Goal: Task Accomplishment & Management: Use online tool/utility

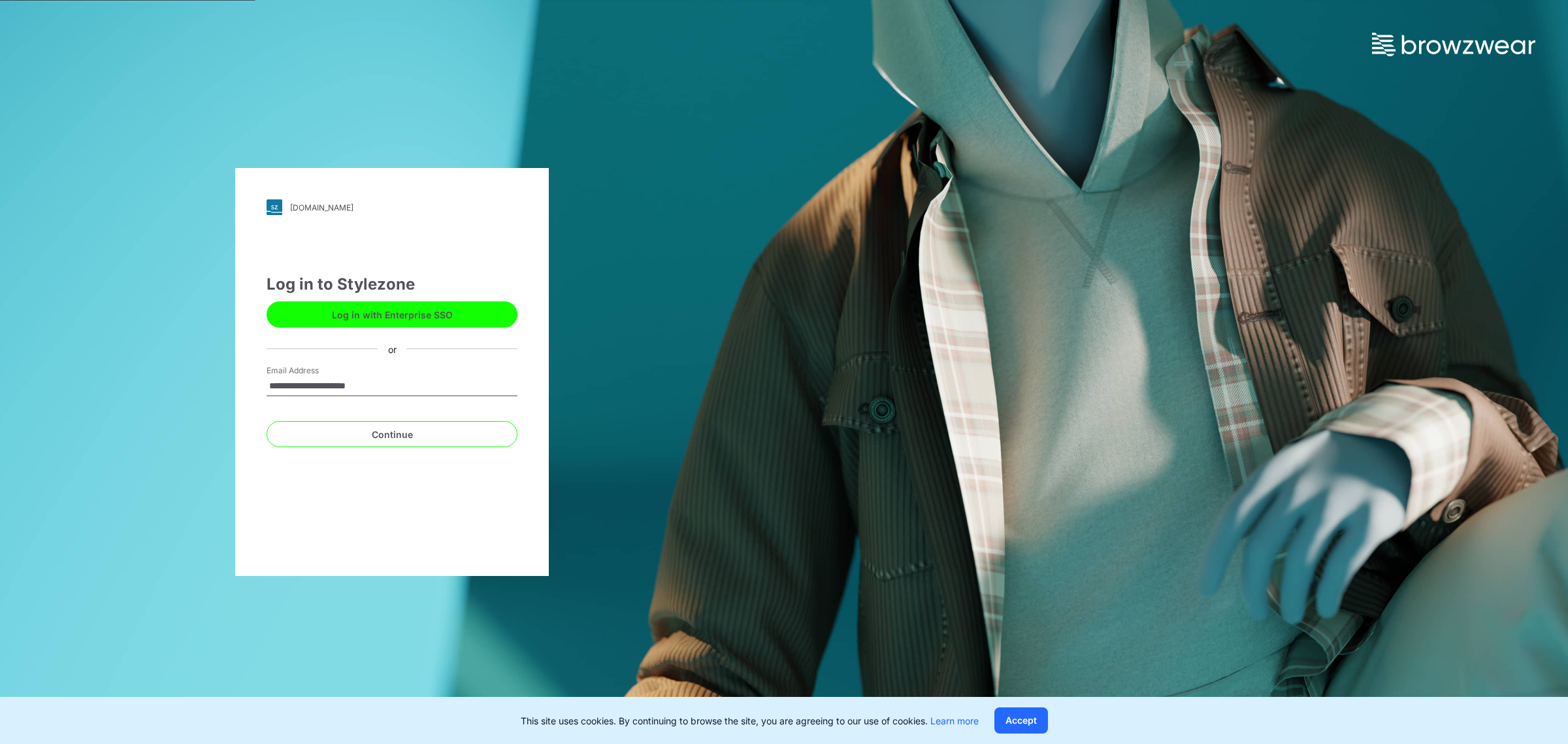
click at [244, 520] on div "**********" at bounding box center [392, 372] width 313 height 408
click at [311, 440] on button "Continue" at bounding box center [391, 434] width 251 height 26
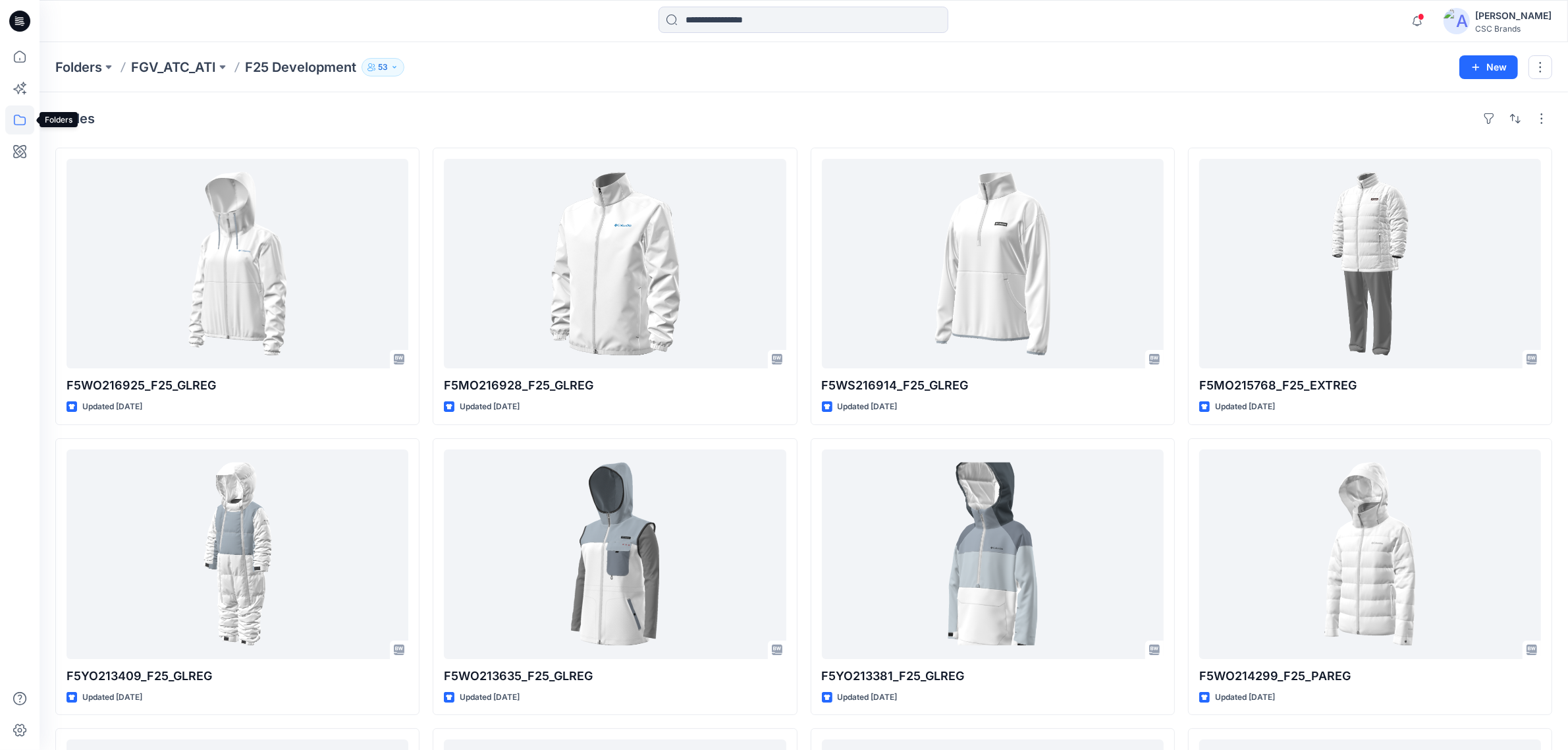
click at [26, 115] on icon at bounding box center [20, 119] width 29 height 29
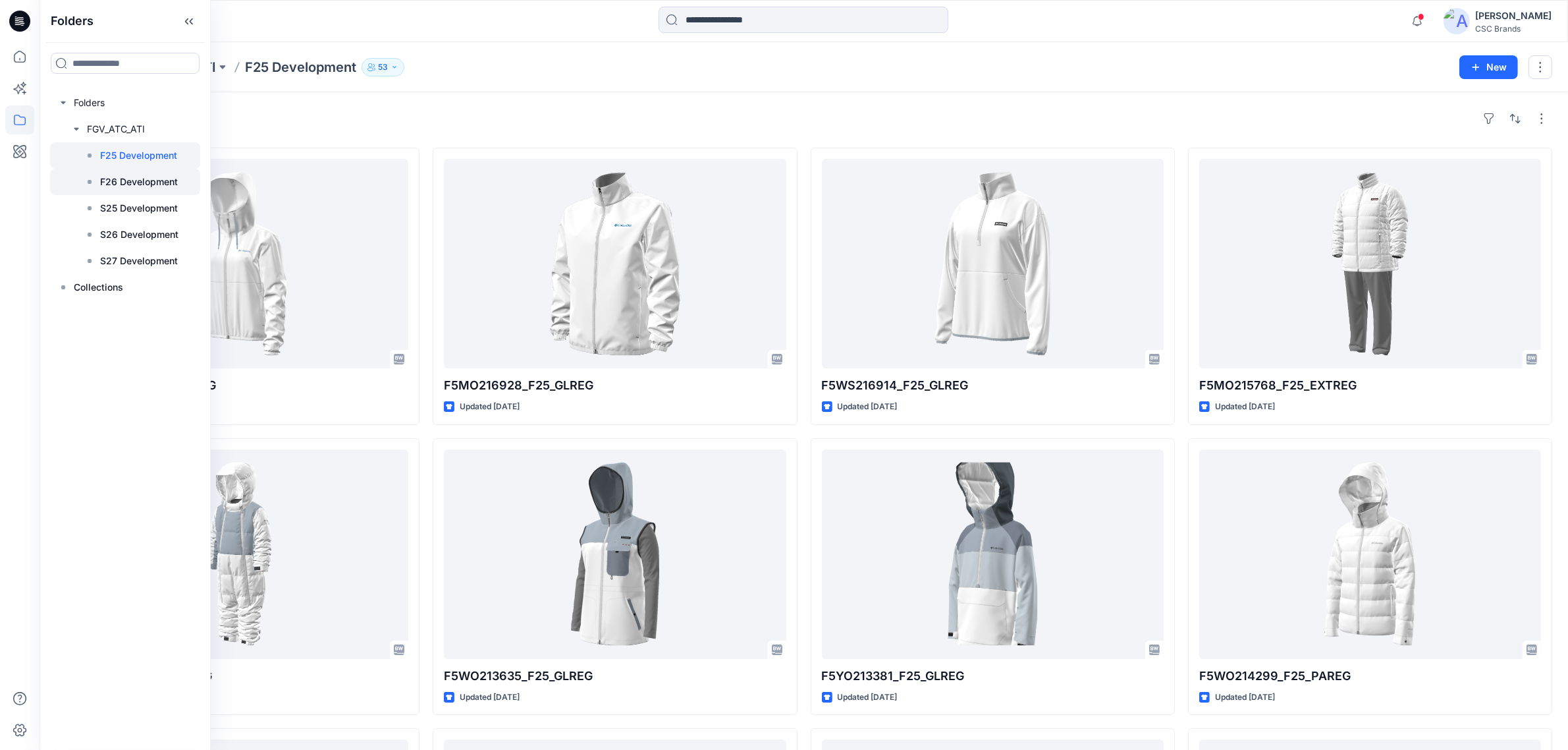
click at [133, 183] on p "F26 Development" at bounding box center [139, 182] width 78 height 16
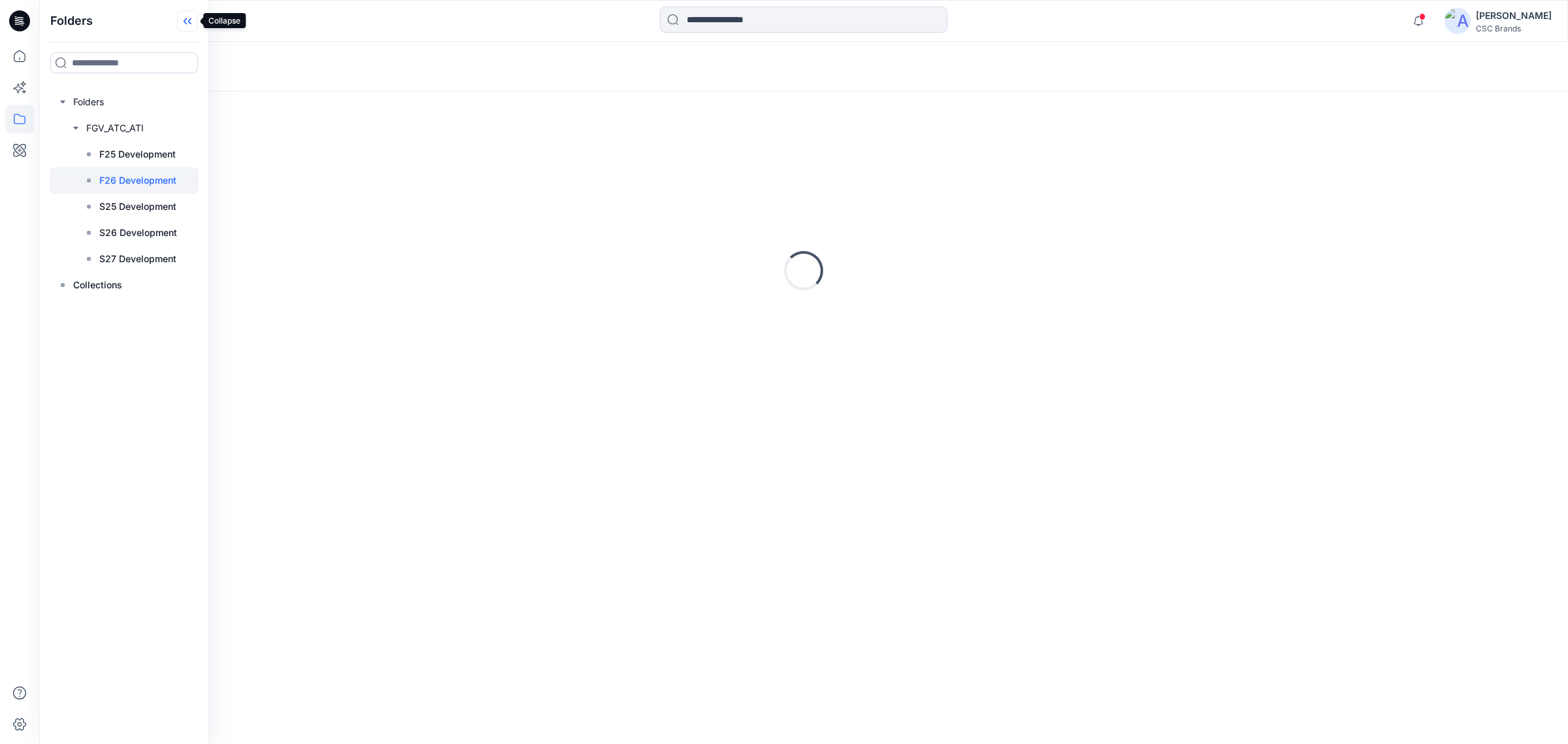
click at [192, 23] on icon at bounding box center [188, 21] width 21 height 22
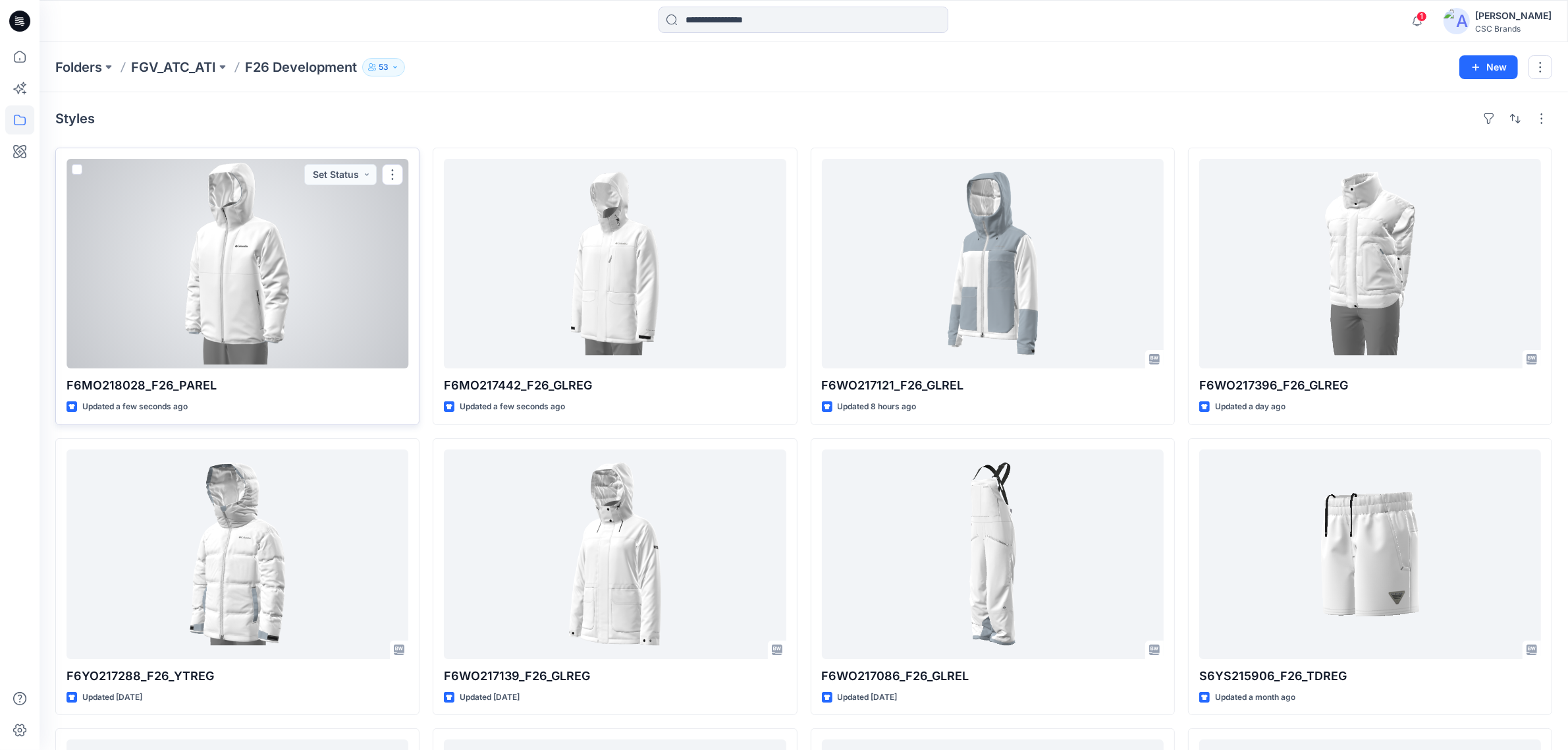
click at [297, 274] on div at bounding box center [236, 263] width 341 height 209
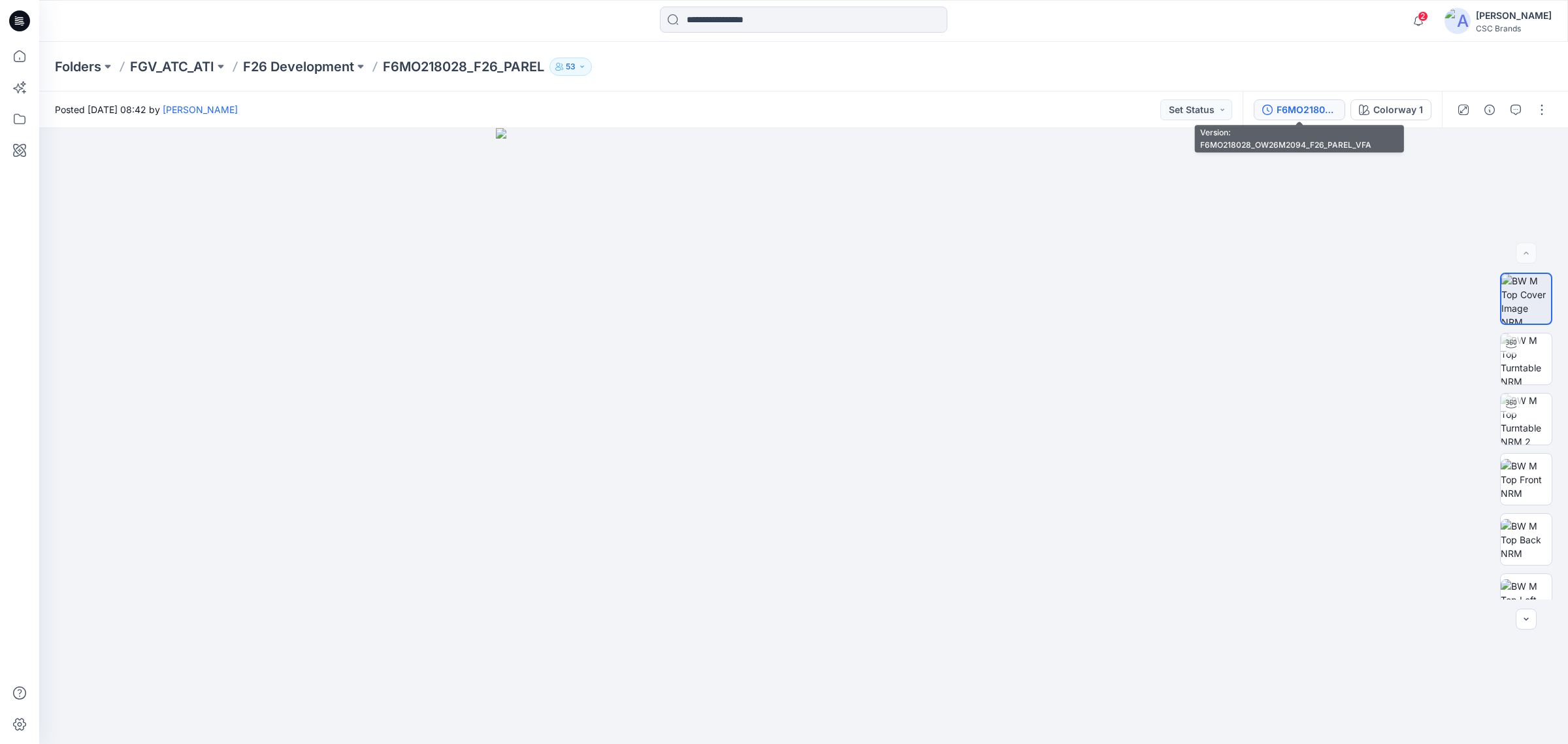
click at [1283, 107] on div "F6MO218028_OW26M2094_F26_PAREL_VFA" at bounding box center [1307, 109] width 60 height 14
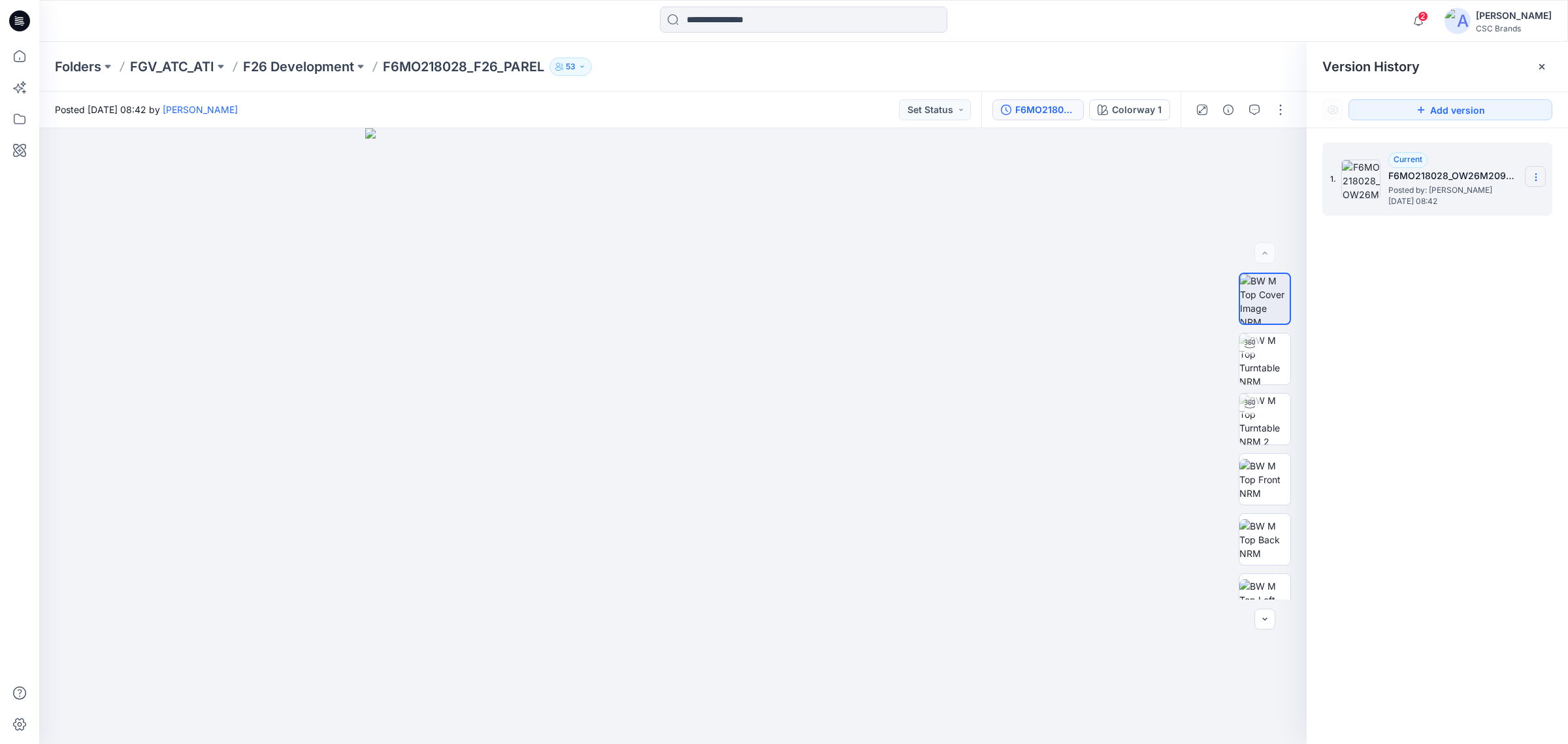
click at [1531, 175] on icon at bounding box center [1536, 176] width 10 height 10
click at [1360, 279] on div "1. Current F6MO218028_OW26M2094_F26_PAREL_VFA Posted by: Susie Kim Friday, Sept…" at bounding box center [1438, 446] width 262 height 634
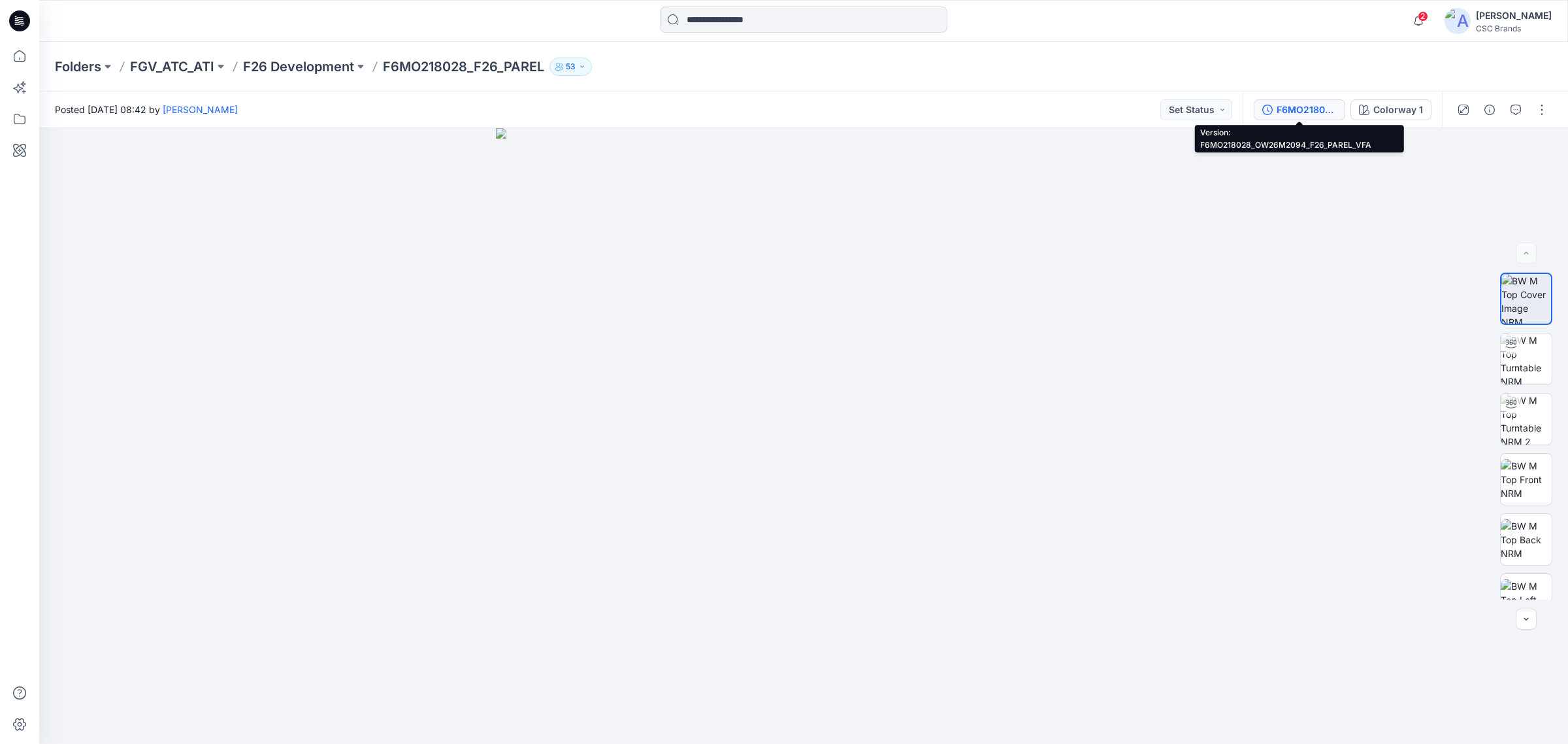
click at [1305, 106] on div "F6MO218028_OW26M2094_F26_PAREL_VFA" at bounding box center [1307, 109] width 60 height 14
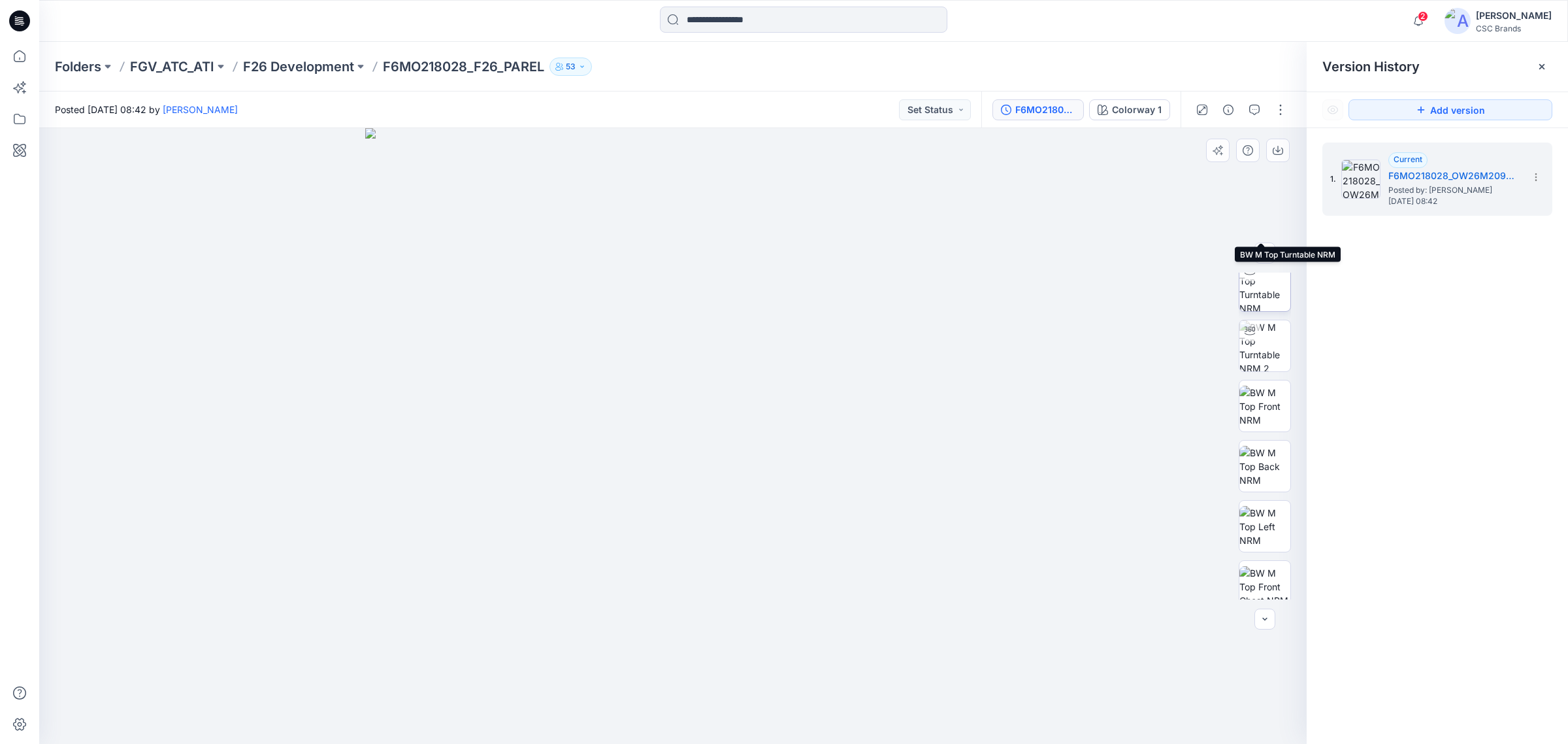
scroll to position [145, 0]
drag, startPoint x: 652, startPoint y: 502, endPoint x: 753, endPoint y: 501, distance: 101.0
click at [736, 502] on img at bounding box center [673, 436] width 617 height 616
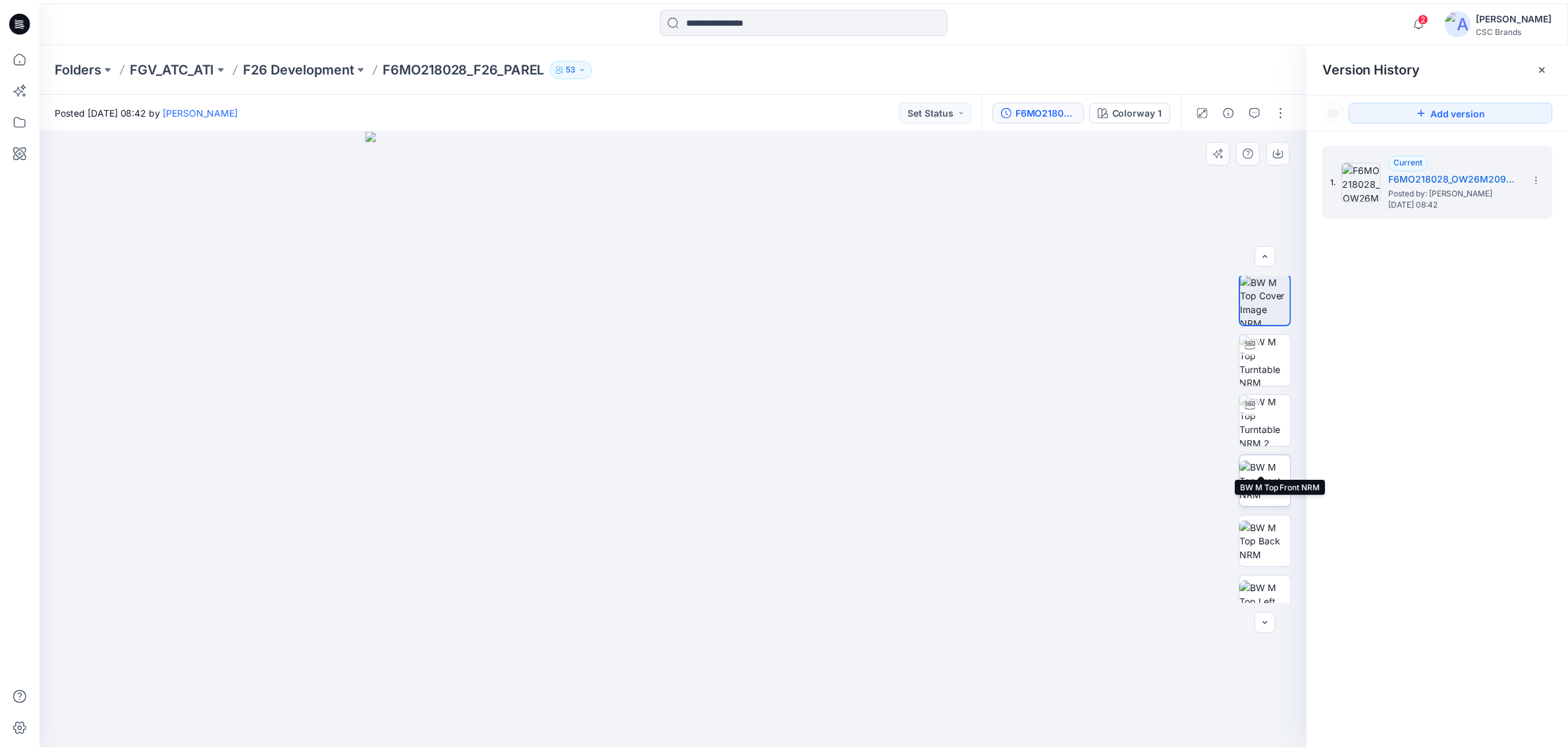
scroll to position [0, 0]
click at [1263, 351] on div at bounding box center [1260, 346] width 21 height 21
click at [318, 69] on p "F26 Development" at bounding box center [301, 67] width 112 height 19
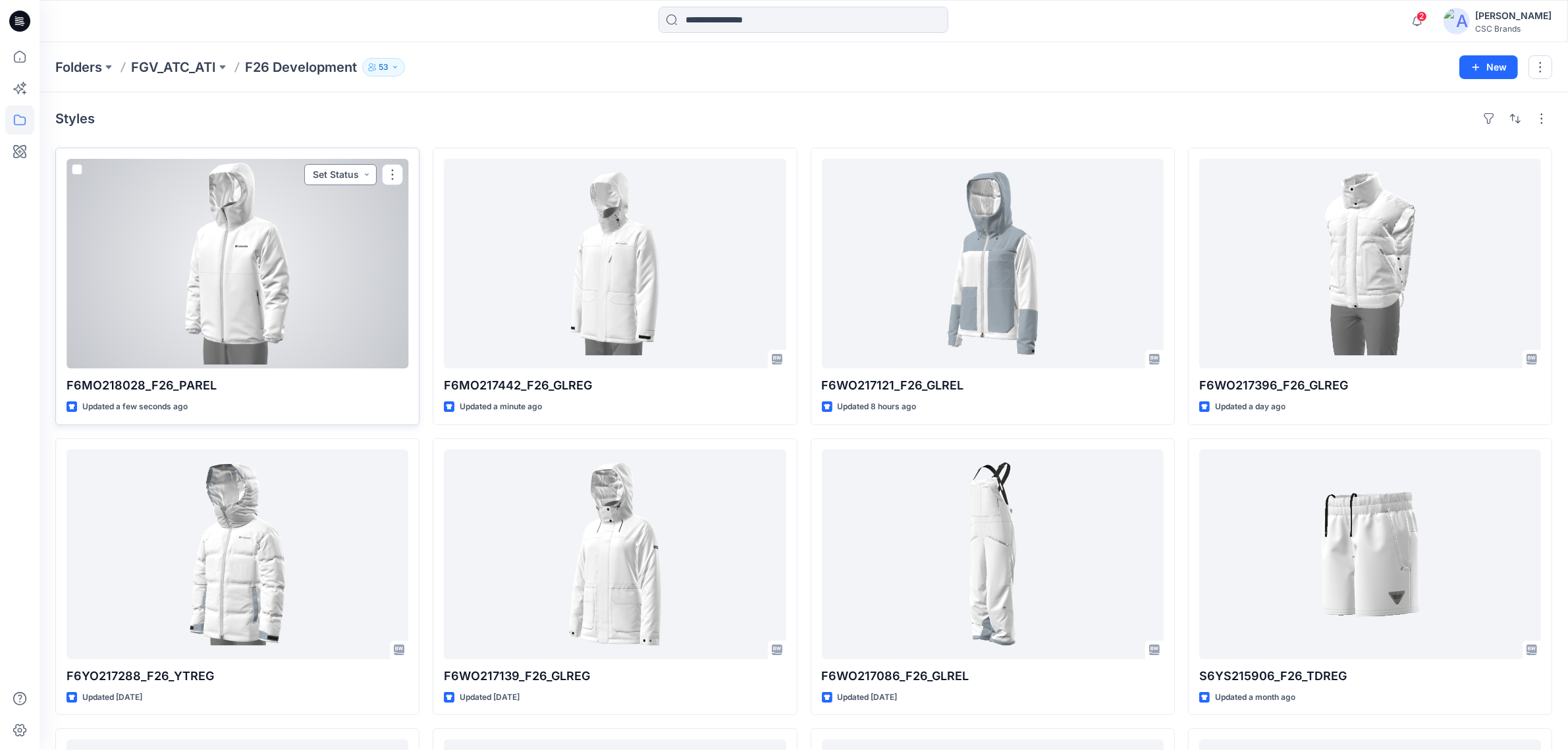
click at [333, 175] on button "Set Status" at bounding box center [340, 174] width 73 height 21
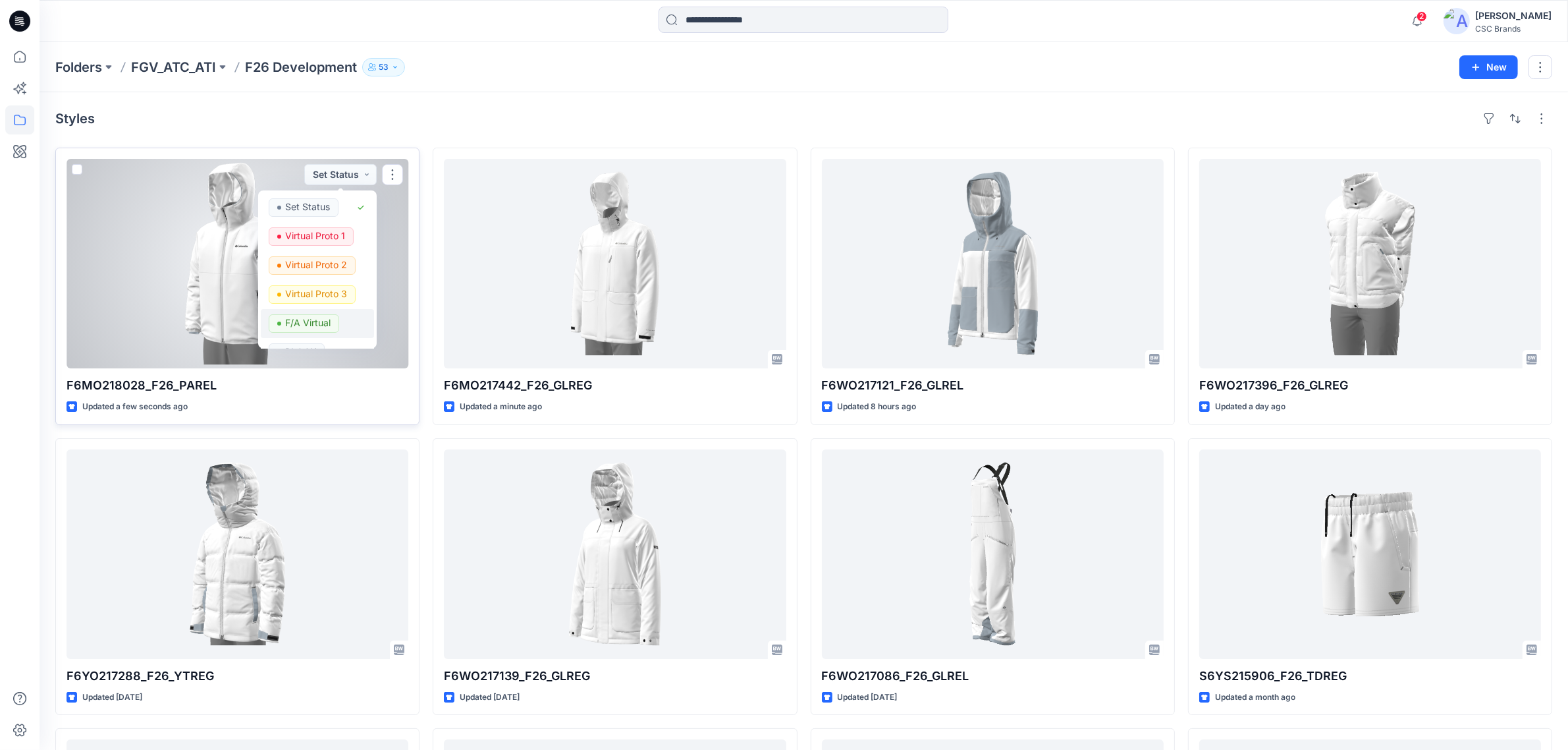
click at [307, 317] on p "F/A Virtual" at bounding box center [308, 323] width 45 height 17
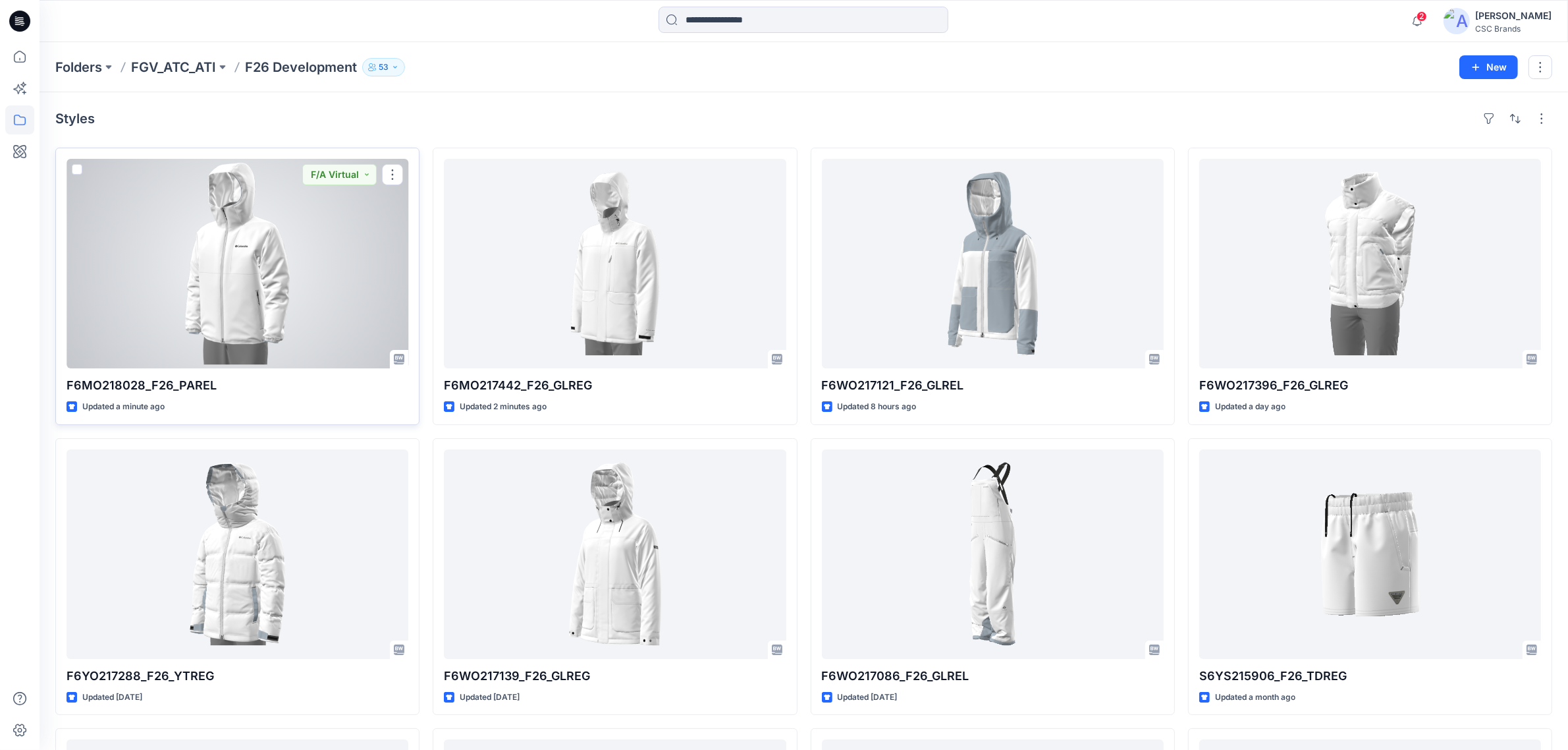
click at [305, 244] on div at bounding box center [236, 263] width 341 height 209
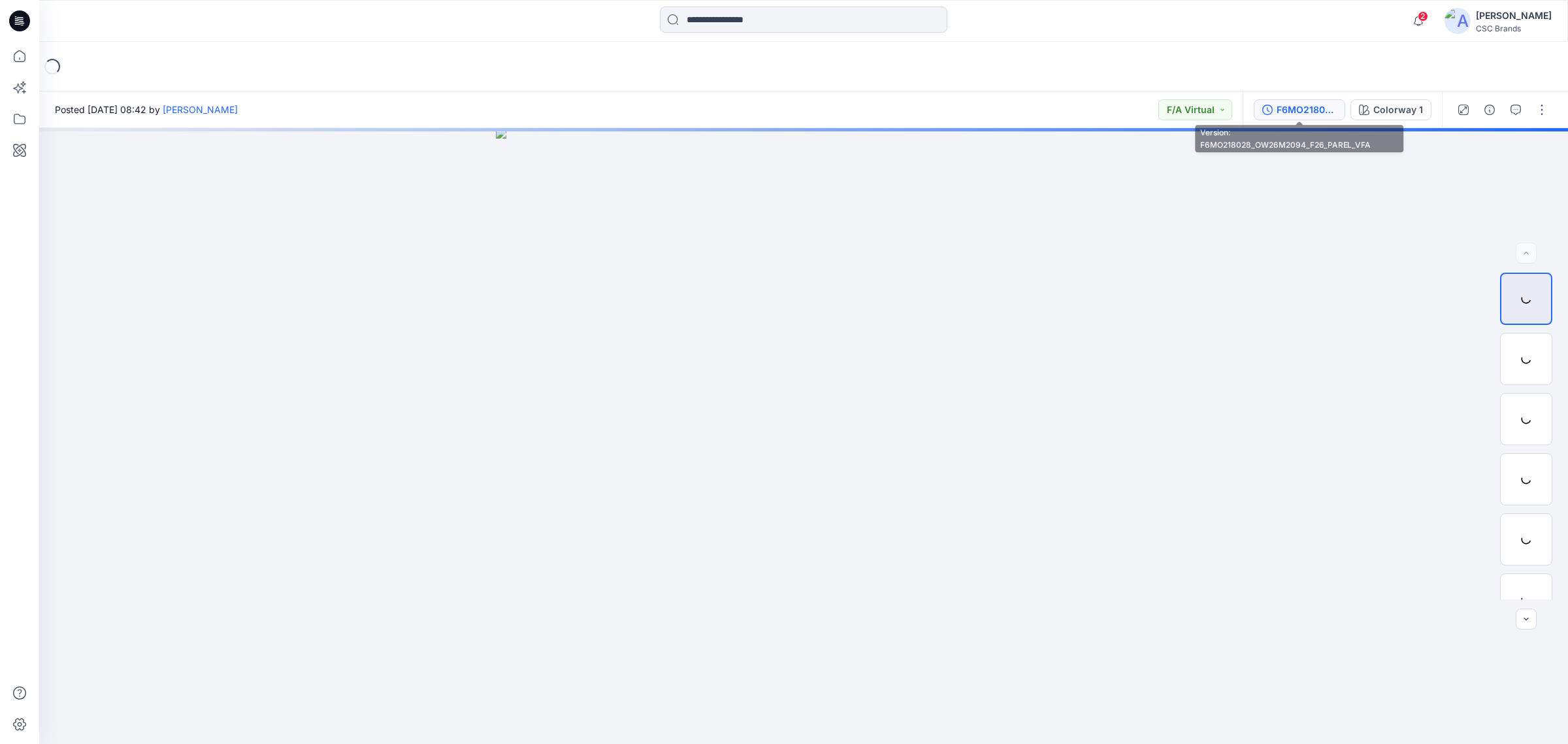
click at [1320, 107] on div "F6MO218028_OW26M2094_F26_PAREL_VFA" at bounding box center [1307, 109] width 60 height 14
